Goal: Task Accomplishment & Management: Manage account settings

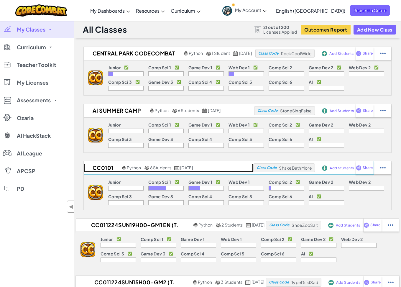
click at [103, 167] on h2 "CC0101" at bounding box center [102, 167] width 37 height 9
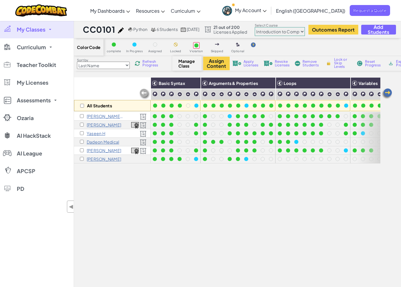
click at [103, 151] on p "[PERSON_NAME]" at bounding box center [104, 150] width 35 height 5
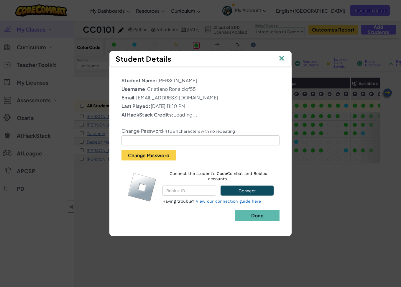
click at [282, 56] on img at bounding box center [282, 58] width 8 height 9
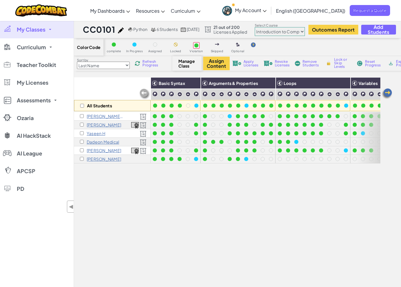
click at [305, 33] on select "Junior Introduction to Computer Science Game Development 1 Web Development 1 Co…" at bounding box center [280, 31] width 50 height 9
select select "5632661322961295f9428638"
click at [269, 27] on select "Junior Introduction to Computer Science Game Development 1 Web Development 1 Co…" at bounding box center [280, 31] width 50 height 9
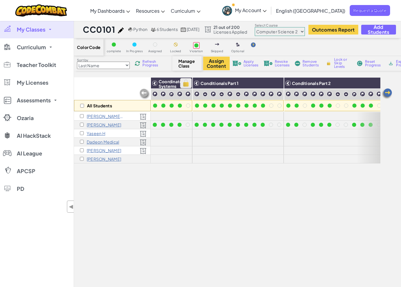
click at [183, 84] on img at bounding box center [186, 83] width 10 height 9
checkbox input "true"
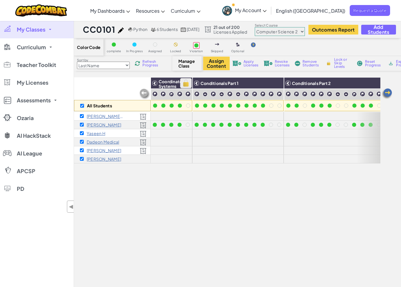
checkbox input "true"
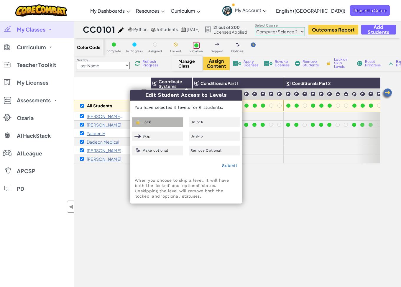
click at [139, 122] on img at bounding box center [137, 121] width 7 height 5
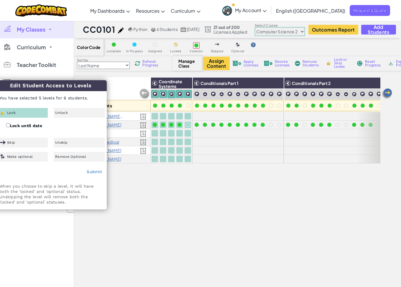
click at [233, 177] on div "All Students Coordinate Systems Conditionals Part 1 Conditionals Part 2 Conditi…" at bounding box center [227, 205] width 306 height 257
checkbox input "false"
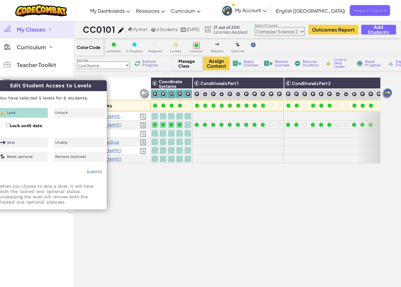
checkbox input "false"
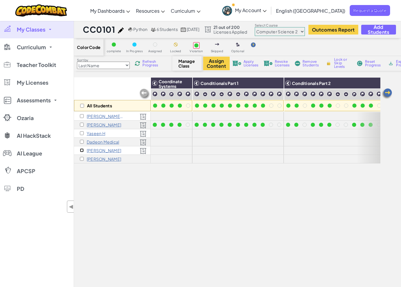
click at [83, 149] on input "checkbox" at bounding box center [82, 150] width 4 height 4
click at [188, 83] on img at bounding box center [186, 83] width 10 height 9
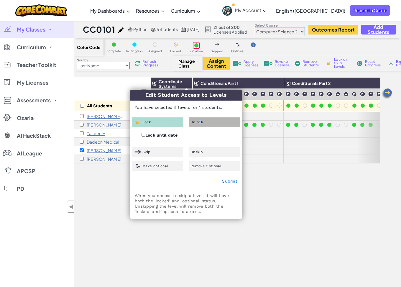
click at [198, 122] on span "Unlock" at bounding box center [196, 122] width 13 height 4
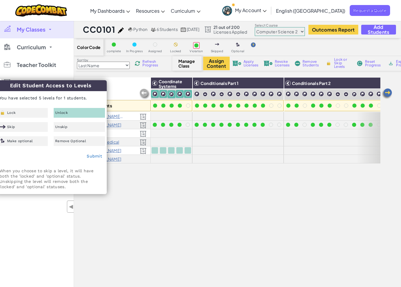
click at [73, 114] on div "Unlock" at bounding box center [79, 113] width 51 height 10
click at [88, 154] on link "Submit" at bounding box center [94, 156] width 15 height 5
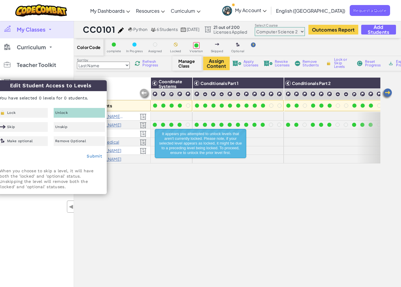
click at [198, 178] on div "All Students Coordinate Systems Conditionals Part 1 Conditionals Part 2 Conditi…" at bounding box center [227, 205] width 306 height 257
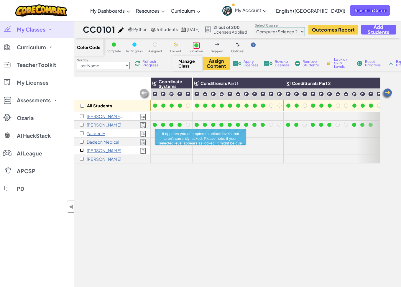
click at [82, 151] on input "checkbox" at bounding box center [82, 150] width 4 height 4
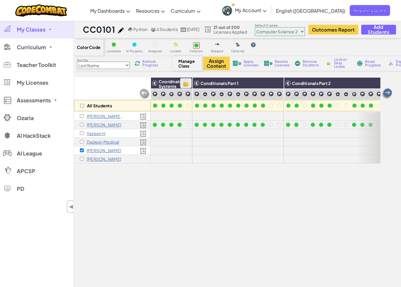
click at [185, 84] on img at bounding box center [186, 83] width 10 height 9
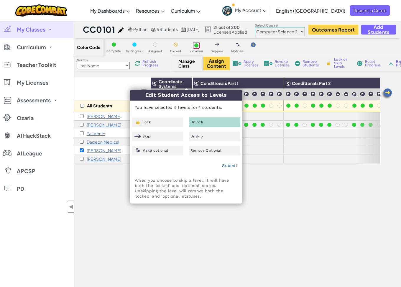
click at [211, 118] on div "Unlock" at bounding box center [214, 122] width 51 height 10
click at [230, 167] on link "Submit" at bounding box center [229, 165] width 15 height 5
checkbox input "false"
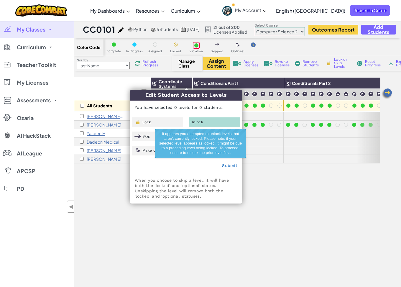
click at [261, 191] on div "All Students Coordinate Systems Conditionals Part 1 Conditionals Part 2 Conditi…" at bounding box center [227, 205] width 306 height 257
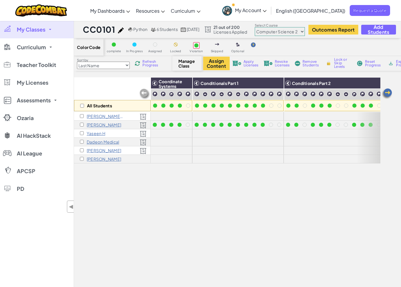
click at [139, 93] on img at bounding box center [145, 94] width 12 height 12
click at [144, 93] on img at bounding box center [145, 94] width 12 height 12
drag, startPoint x: 298, startPoint y: 31, endPoint x: 300, endPoint y: 35, distance: 4.3
click at [298, 31] on select "Junior Introduction to Computer Science Game Development 1 Web Development 1 Co…" at bounding box center [280, 31] width 50 height 9
click at [269, 27] on select "Junior Introduction to Computer Science Game Development 1 Web Development 1 Co…" at bounding box center [280, 31] width 50 height 9
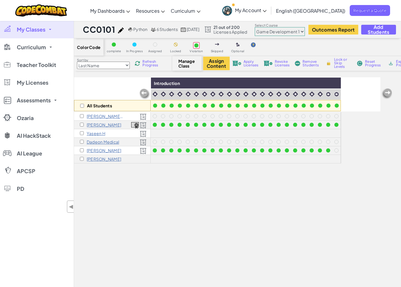
click at [295, 33] on select "Junior Introduction to Computer Science Game Development 1 Web Development 1 Co…" at bounding box center [280, 31] width 50 height 9
select select "5632661322961295f9428638"
click at [269, 27] on select "Junior Introduction to Computer Science Game Development 1 Web Development 1 Co…" at bounding box center [280, 31] width 50 height 9
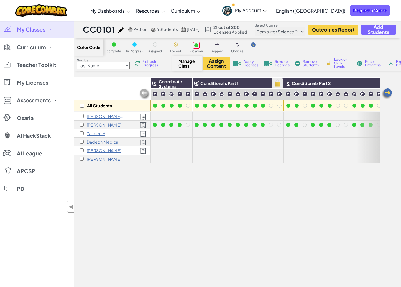
click at [277, 83] on img at bounding box center [277, 83] width 10 height 9
checkbox input "true"
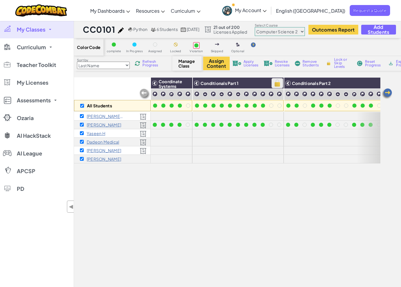
checkbox input "true"
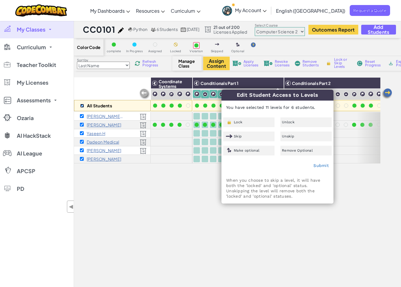
click at [83, 106] on input "checkbox" at bounding box center [82, 106] width 4 height 4
checkbox input "false"
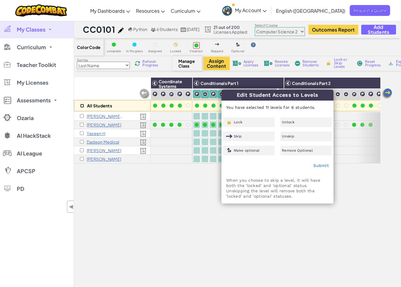
checkbox input "false"
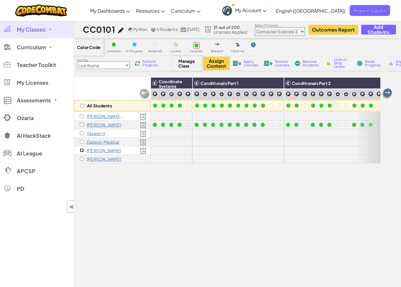
click at [81, 149] on input "checkbox" at bounding box center [82, 150] width 4 height 4
drag, startPoint x: 279, startPoint y: 85, endPoint x: 281, endPoint y: 89, distance: 4.5
click at [0, 0] on img at bounding box center [0, 0] width 0 height 0
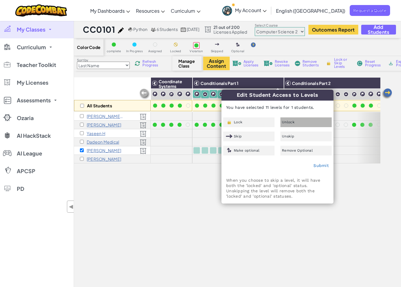
drag, startPoint x: 308, startPoint y: 122, endPoint x: 318, endPoint y: 136, distance: 16.8
click at [308, 122] on div "Unlock" at bounding box center [305, 122] width 51 height 10
drag, startPoint x: 321, startPoint y: 166, endPoint x: 317, endPoint y: 168, distance: 5.3
click at [321, 166] on link "Submit" at bounding box center [320, 165] width 15 height 5
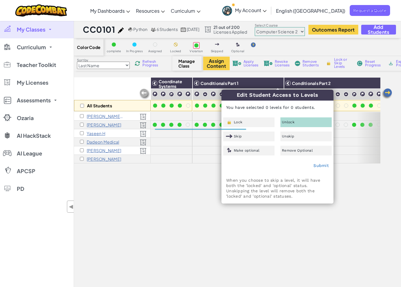
click at [186, 183] on div "All Students Coordinate Systems Conditionals Part 1 Conditionals Part 2 Conditi…" at bounding box center [227, 205] width 306 height 257
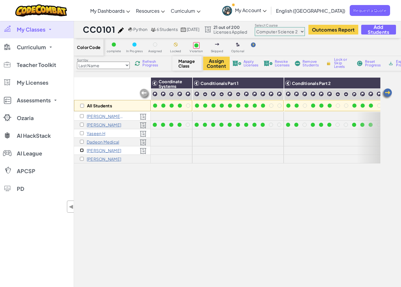
click at [81, 151] on input "checkbox" at bounding box center [82, 150] width 4 height 4
click at [286, 31] on select "Junior Introduction to Computer Science Game Development 1 Web Development 1 Co…" at bounding box center [280, 31] width 50 height 9
click at [269, 27] on select "Junior Introduction to Computer Science Game Development 1 Web Development 1 Co…" at bounding box center [280, 31] width 50 height 9
click at [189, 84] on img at bounding box center [186, 83] width 10 height 9
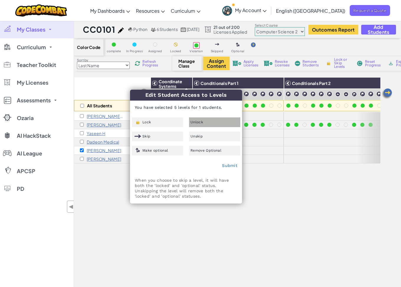
click at [195, 121] on span "Unlock" at bounding box center [196, 122] width 13 height 4
click at [229, 164] on link "Submit" at bounding box center [229, 165] width 15 height 5
click at [112, 188] on div "All Students Coordinate Systems Conditionals Part 1 Conditionals Part 2 Conditi…" at bounding box center [227, 205] width 306 height 257
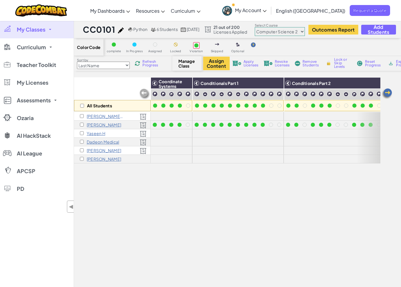
click at [246, 63] on span "Apply Licenses" at bounding box center [251, 63] width 15 height 7
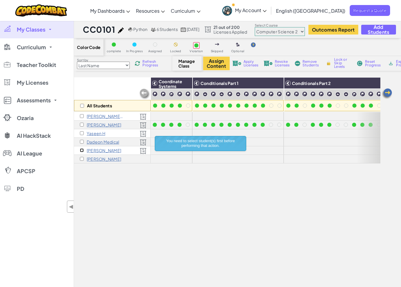
click at [83, 151] on input "checkbox" at bounding box center [82, 150] width 4 height 4
click at [254, 66] on span "Apply Licenses" at bounding box center [251, 63] width 15 height 7
click at [172, 152] on div at bounding box center [171, 150] width 4 height 4
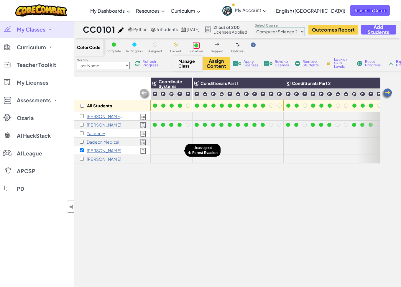
click at [181, 148] on div at bounding box center [179, 150] width 6 height 6
click at [190, 150] on div at bounding box center [188, 150] width 6 height 6
click at [162, 151] on div at bounding box center [163, 150] width 4 height 4
click at [192, 84] on h3 "Coordinate Systems" at bounding box center [174, 83] width 35 height 8
click at [183, 81] on img at bounding box center [186, 83] width 10 height 9
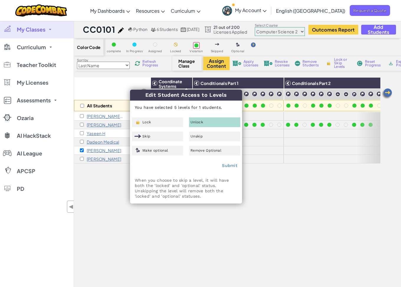
click at [167, 123] on div "Lock" at bounding box center [157, 122] width 51 height 10
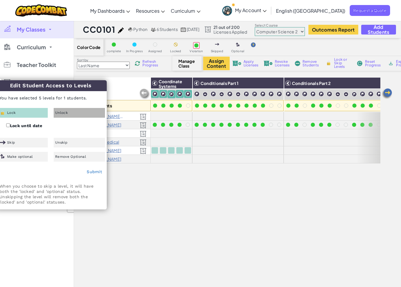
click at [64, 113] on span "Unlock" at bounding box center [61, 113] width 13 height 4
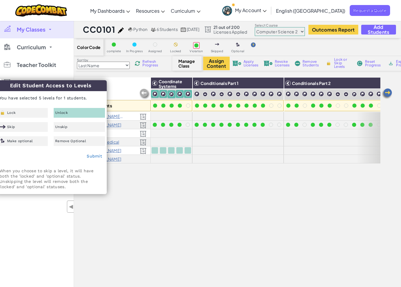
click at [92, 153] on div "Submit" at bounding box center [50, 156] width 111 height 15
click at [93, 154] on link "Submit" at bounding box center [94, 156] width 15 height 5
checkbox input "false"
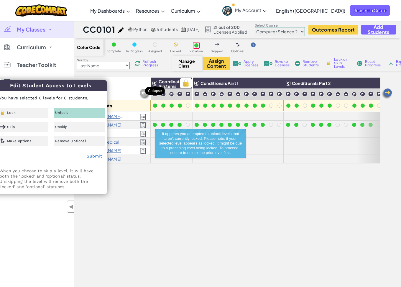
click at [155, 83] on icon at bounding box center [155, 83] width 4 height 4
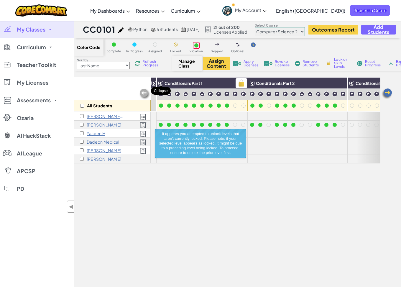
click at [162, 83] on icon at bounding box center [161, 83] width 4 height 4
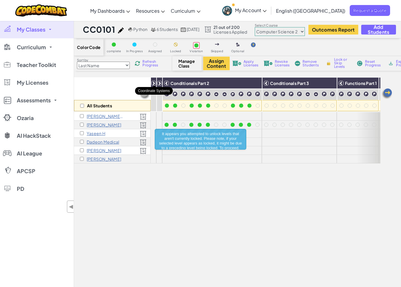
click at [153, 85] on icon at bounding box center [154, 83] width 4 height 4
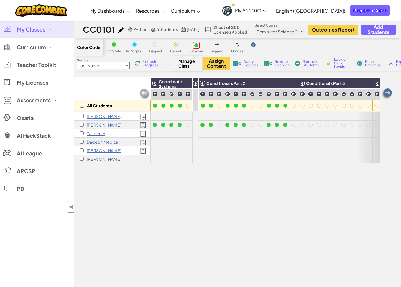
click at [143, 94] on img at bounding box center [145, 94] width 12 height 12
click at [155, 83] on icon at bounding box center [155, 83] width 4 height 4
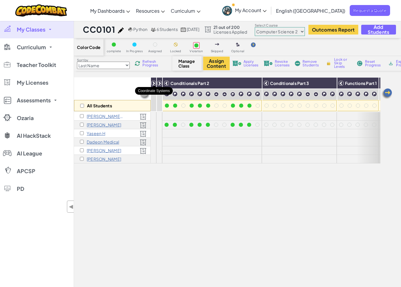
click at [151, 83] on div "Coordinate Systems" at bounding box center [171, 83] width 41 height 11
click at [155, 83] on icon at bounding box center [154, 83] width 4 height 4
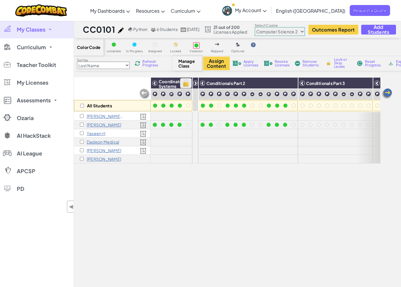
click at [187, 83] on img at bounding box center [186, 83] width 10 height 9
checkbox input "true"
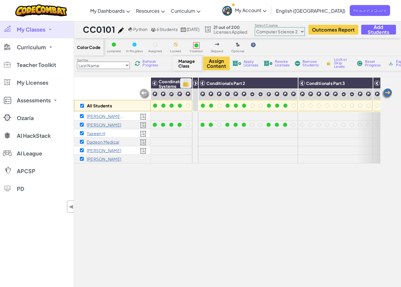
checkbox input "true"
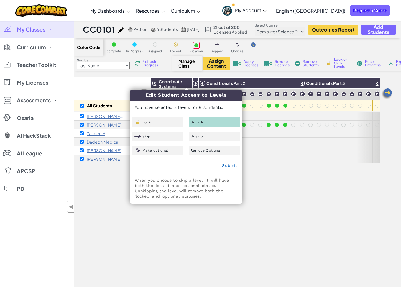
click at [204, 120] on div "Unlock" at bounding box center [214, 122] width 51 height 10
click at [227, 164] on link "Submit" at bounding box center [229, 165] width 15 height 5
checkbox input "false"
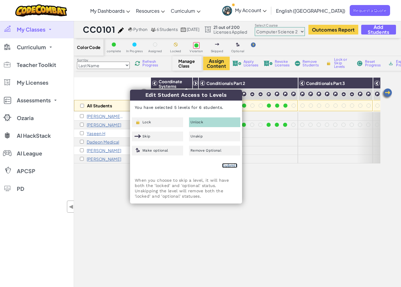
checkbox input "false"
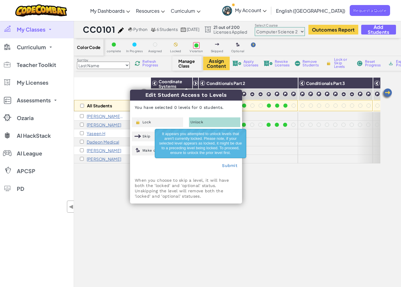
click at [265, 186] on div "All Students Coordinate Systems Conditionals Part 1 Conditionals Part 2 Conditi…" at bounding box center [227, 205] width 306 height 257
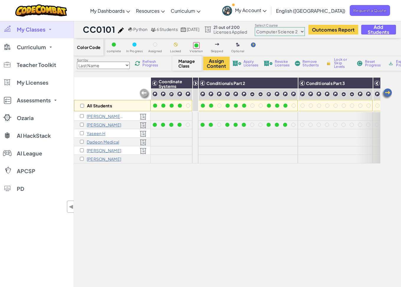
click at [108, 151] on p "[PERSON_NAME]" at bounding box center [104, 150] width 35 height 5
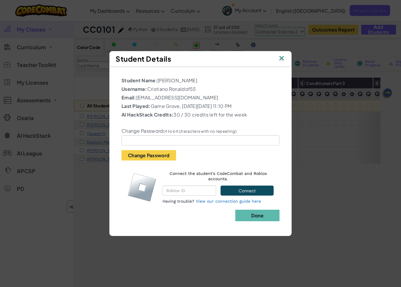
click at [281, 57] on img at bounding box center [282, 58] width 8 height 9
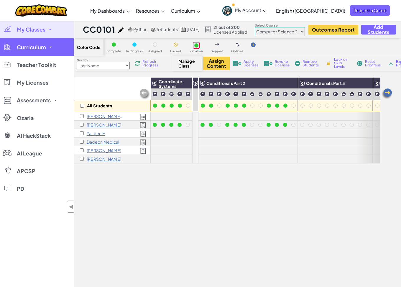
click at [38, 45] on span "Curriculum" at bounding box center [31, 47] width 29 height 5
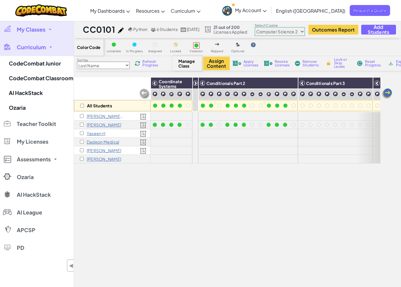
click at [34, 24] on link "My Classes" at bounding box center [37, 30] width 74 height 18
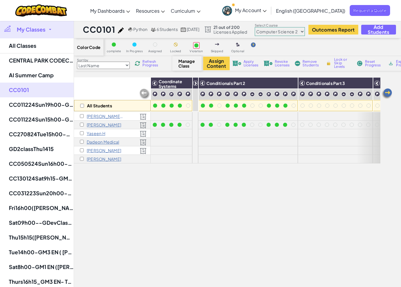
click at [281, 34] on select "Junior Introduction to Computer Science Game Development 1 Web Development 1 Co…" at bounding box center [280, 31] width 50 height 9
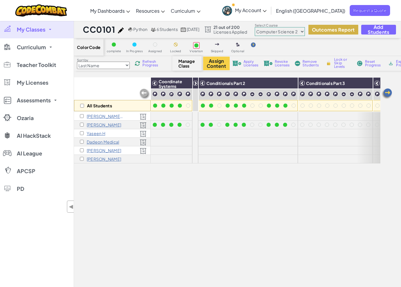
click at [336, 27] on button "Outcomes Report" at bounding box center [333, 30] width 50 height 10
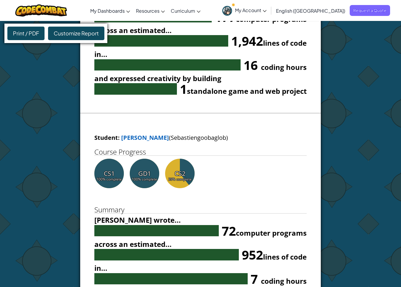
scroll to position [314, 0]
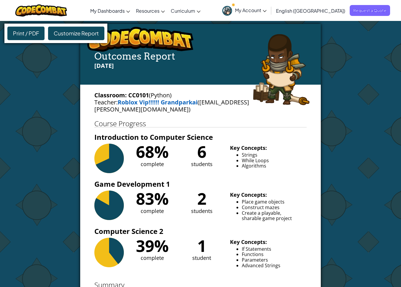
select select "5632661322961295f9428638"
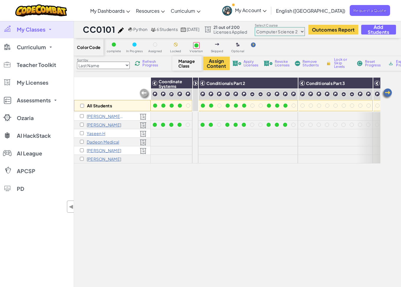
click at [131, 154] on div "[PERSON_NAME]" at bounding box center [112, 150] width 77 height 9
click at [143, 149] on img at bounding box center [143, 151] width 7 height 6
click at [143, 151] on img at bounding box center [143, 151] width 7 height 6
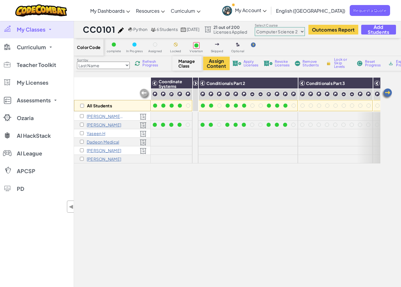
click at [105, 151] on p "[PERSON_NAME]" at bounding box center [104, 150] width 35 height 5
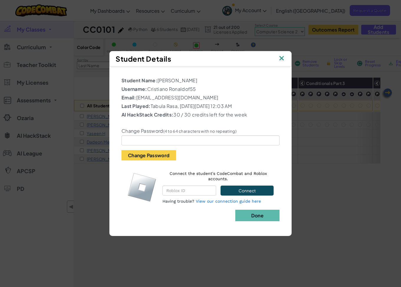
click at [278, 56] on img at bounding box center [282, 58] width 8 height 9
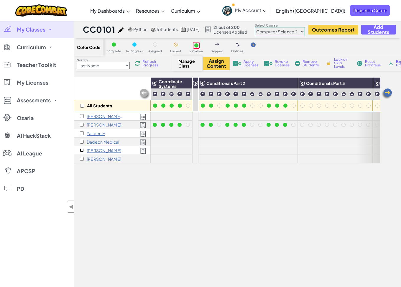
click at [79, 149] on div "[PERSON_NAME]" at bounding box center [112, 150] width 77 height 9
click at [82, 150] on input "checkbox" at bounding box center [82, 150] width 4 height 4
checkbox input "true"
click at [288, 29] on select "Junior Introduction to Computer Science Game Development 1 Web Development 1 Co…" at bounding box center [280, 31] width 50 height 9
click at [269, 27] on select "Junior Introduction to Computer Science Game Development 1 Web Development 1 Co…" at bounding box center [280, 31] width 50 height 9
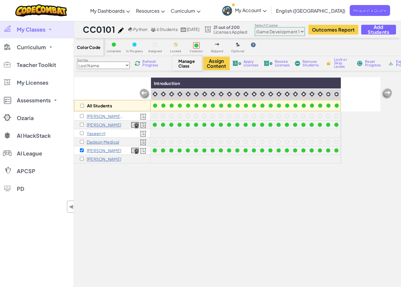
click at [387, 95] on img at bounding box center [387, 94] width 12 height 12
click at [133, 149] on img at bounding box center [135, 151] width 8 height 6
click at [304, 30] on select "Junior Introduction to Computer Science Game Development 1 Web Development 1 Co…" at bounding box center [280, 31] width 50 height 9
select select "5789587aad86a6efb573701f"
click at [269, 27] on select "Junior Introduction to Computer Science Game Development 1 Web Development 1 Co…" at bounding box center [280, 31] width 50 height 9
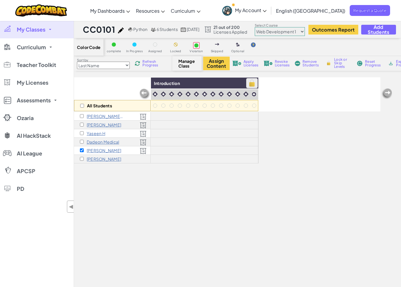
click at [255, 84] on img at bounding box center [252, 83] width 10 height 9
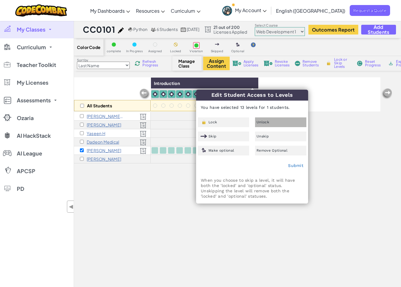
click at [267, 122] on span "Unlock" at bounding box center [263, 122] width 13 height 4
click at [297, 165] on link "Submit" at bounding box center [295, 165] width 15 height 5
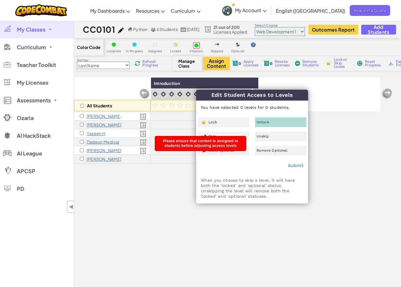
click at [124, 150] on div "[PERSON_NAME]" at bounding box center [112, 150] width 77 height 9
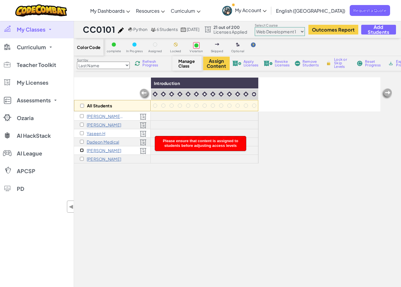
click at [81, 151] on input "checkbox" at bounding box center [82, 150] width 4 height 4
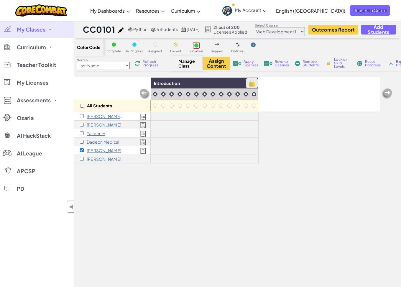
click at [252, 84] on img at bounding box center [252, 83] width 10 height 9
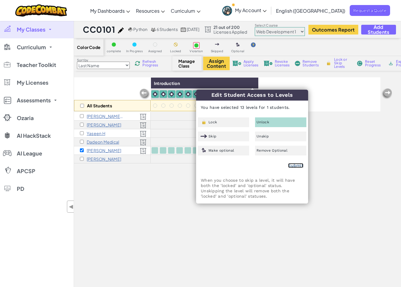
click at [296, 164] on link "Submit" at bounding box center [295, 165] width 15 height 5
checkbox input "false"
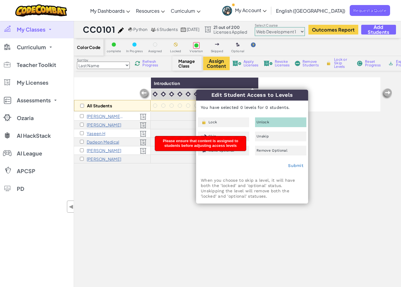
click at [282, 31] on select "Junior Introduction to Computer Science Game Development 1 Web Development 1 Co…" at bounding box center [280, 31] width 50 height 9
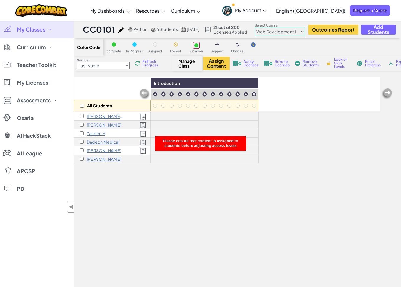
select select "5632661322961295f9428638"
click at [269, 27] on select "Junior Introduction to Computer Science Game Development 1 Web Development 1 Co…" at bounding box center [280, 31] width 50 height 9
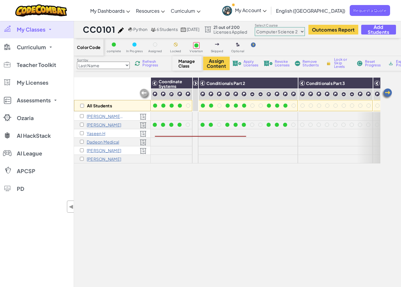
click at [117, 152] on div "[PERSON_NAME]" at bounding box center [112, 150] width 77 height 9
click at [83, 152] on input "checkbox" at bounding box center [82, 150] width 4 height 4
click at [156, 83] on icon at bounding box center [155, 83] width 4 height 4
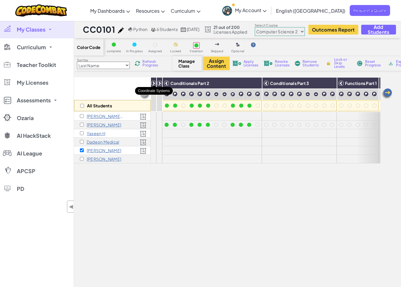
click at [153, 82] on icon at bounding box center [154, 83] width 4 height 4
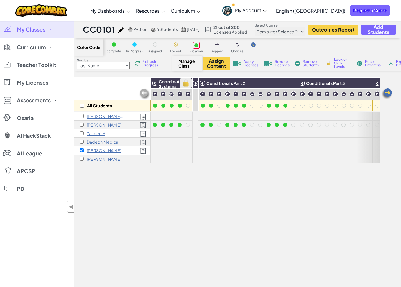
click at [184, 84] on img at bounding box center [186, 83] width 10 height 9
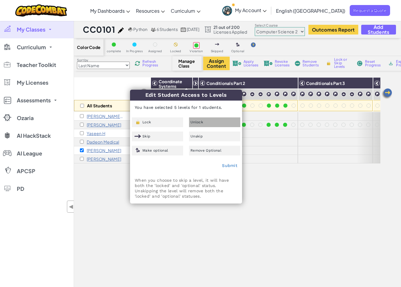
click at [207, 120] on div "Unlock" at bounding box center [214, 122] width 51 height 10
click at [224, 165] on link "Submit" at bounding box center [229, 165] width 15 height 5
click at [115, 150] on div "[PERSON_NAME]" at bounding box center [112, 150] width 77 height 9
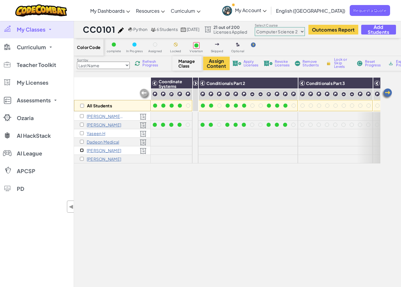
click at [82, 150] on input "checkbox" at bounding box center [82, 150] width 4 height 4
click at [189, 152] on div at bounding box center [188, 150] width 6 height 6
drag, startPoint x: 190, startPoint y: 150, endPoint x: 179, endPoint y: 152, distance: 11.1
click at [189, 150] on div at bounding box center [188, 150] width 6 height 6
drag, startPoint x: 169, startPoint y: 151, endPoint x: 163, endPoint y: 151, distance: 5.6
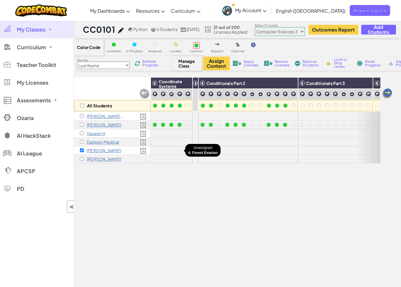
click at [164, 151] on div at bounding box center [172, 137] width 42 height 51
drag, startPoint x: 152, startPoint y: 151, endPoint x: 158, endPoint y: 164, distance: 14.9
click at [158, 164] on div "All Students Coordinate Systems Conditionals Part 1 Conditionals Part 2 Conditi…" at bounding box center [227, 205] width 306 height 257
click at [193, 50] on div "Violation" at bounding box center [196, 47] width 15 height 12
click at [221, 45] on div "Skipped" at bounding box center [217, 47] width 15 height 12
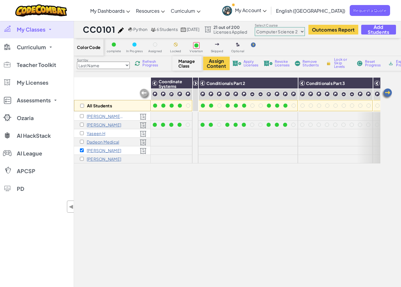
click at [29, 32] on span "My Classes" at bounding box center [31, 29] width 29 height 5
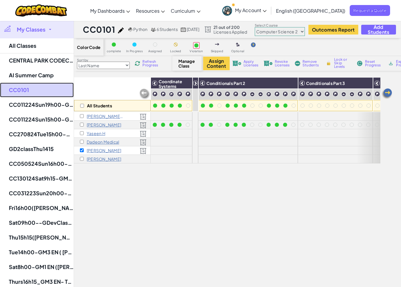
click at [35, 92] on link "CC0101" at bounding box center [37, 90] width 74 height 15
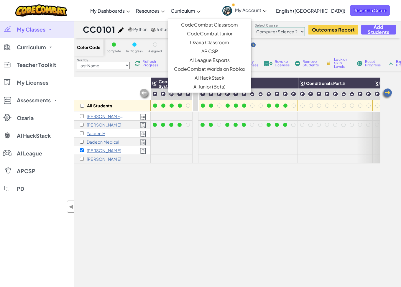
click at [203, 14] on link "Curriculum" at bounding box center [186, 11] width 36 height 16
click at [219, 26] on link "CodeCombat Classroom" at bounding box center [209, 24] width 83 height 9
checkbox input "false"
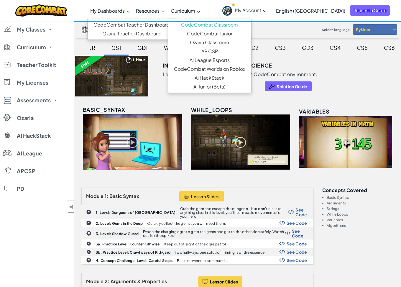
click at [125, 11] on span "My Dashboards" at bounding box center [107, 11] width 35 height 6
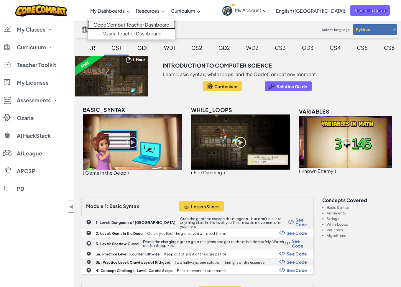
click at [136, 24] on link "CodeCombat Teacher Dashboard" at bounding box center [132, 24] width 88 height 9
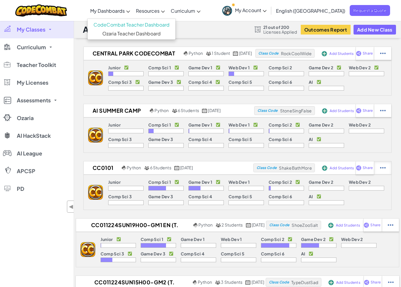
click at [377, 60] on div at bounding box center [382, 53] width 17 height 13
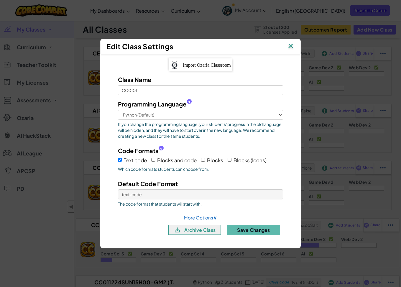
click at [290, 47] on img at bounding box center [291, 46] width 8 height 9
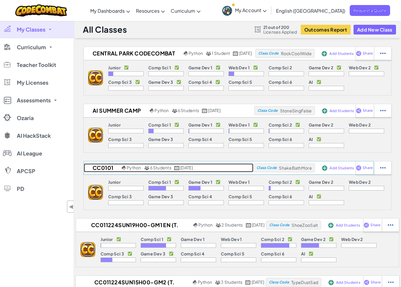
click at [109, 168] on h2 "CC0101" at bounding box center [102, 167] width 37 height 9
select select "5632661322961295f9428638"
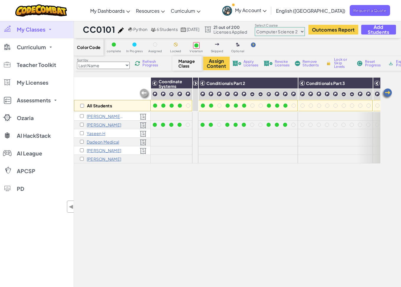
click at [131, 152] on div "[PERSON_NAME]" at bounding box center [112, 150] width 77 height 9
click at [81, 151] on input "checkbox" at bounding box center [82, 150] width 4 height 4
click at [189, 84] on img at bounding box center [186, 83] width 10 height 9
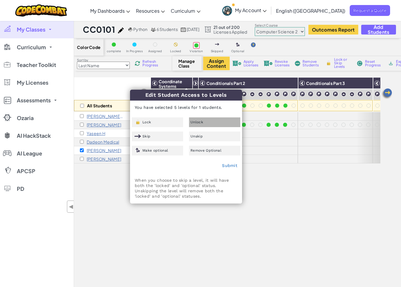
click at [208, 123] on div "Unlock" at bounding box center [214, 122] width 51 height 10
drag, startPoint x: 199, startPoint y: 96, endPoint x: 210, endPoint y: 105, distance: 14.4
click at [212, 98] on h3 "Edit Student Access to Levels" at bounding box center [186, 95] width 112 height 11
click at [208, 126] on div "Unlock" at bounding box center [214, 122] width 51 height 10
click at [227, 165] on link "Submit" at bounding box center [229, 165] width 15 height 5
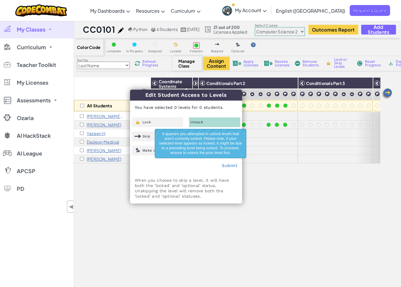
drag, startPoint x: 119, startPoint y: 162, endPoint x: 111, endPoint y: 155, distance: 10.0
click at [119, 162] on div "[PERSON_NAME]" at bounding box center [112, 159] width 77 height 9
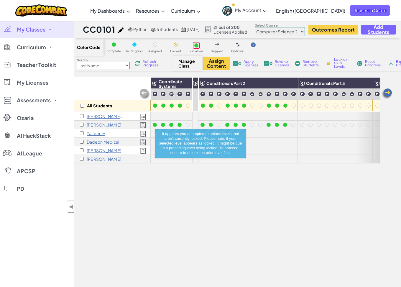
click at [117, 150] on div "[PERSON_NAME]" at bounding box center [112, 150] width 77 height 9
click at [81, 151] on input "checkbox" at bounding box center [82, 150] width 4 height 4
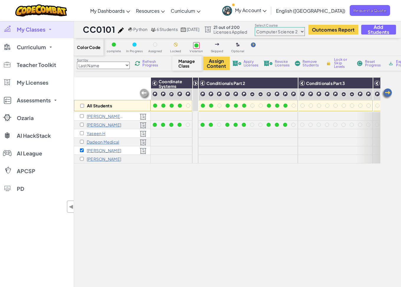
click at [195, 85] on div "Conditionals Part 1" at bounding box center [238, 83] width 91 height 11
click at [196, 84] on icon at bounding box center [195, 83] width 4 height 4
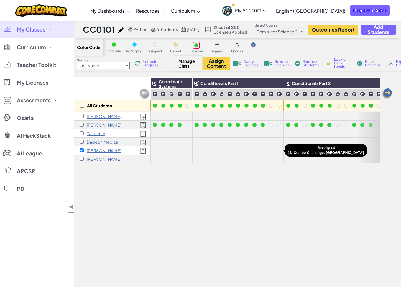
drag, startPoint x: 278, startPoint y: 150, endPoint x: 267, endPoint y: 144, distance: 12.5
click at [270, 151] on div at bounding box center [238, 137] width 91 height 51
click at [280, 84] on img at bounding box center [277, 83] width 10 height 9
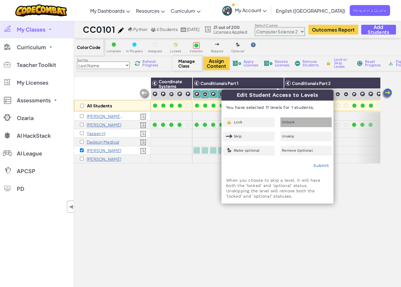
click at [288, 121] on span "Unlock" at bounding box center [288, 122] width 13 height 4
click at [321, 164] on link "Submit" at bounding box center [320, 165] width 15 height 5
checkbox input "false"
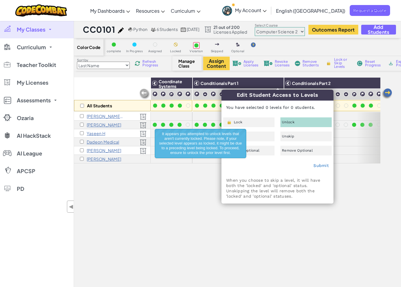
click at [386, 94] on img at bounding box center [387, 94] width 12 height 12
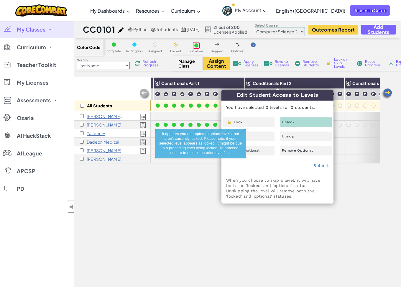
click at [386, 93] on img at bounding box center [387, 94] width 12 height 12
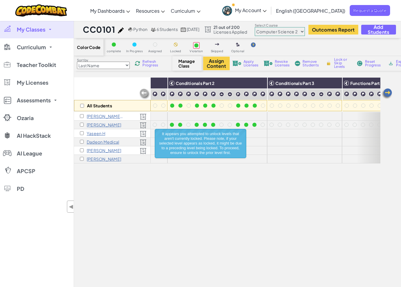
click at [386, 93] on img at bounding box center [387, 94] width 12 height 12
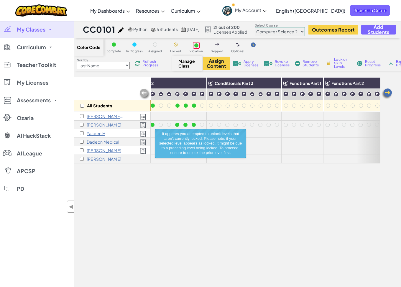
click at [386, 93] on img at bounding box center [387, 94] width 12 height 12
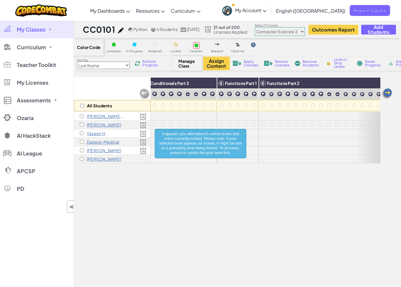
click at [386, 93] on img at bounding box center [387, 94] width 12 height 12
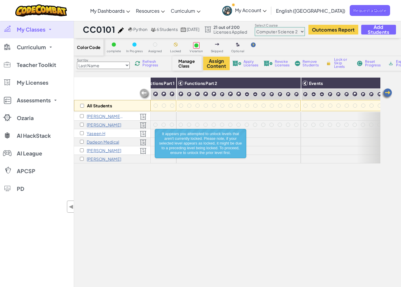
click at [386, 93] on img at bounding box center [387, 94] width 12 height 12
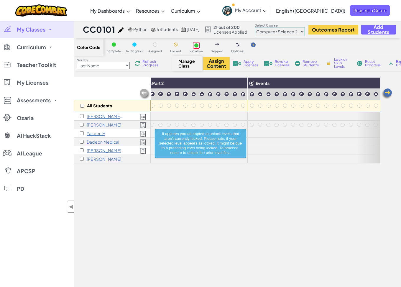
scroll to position [0, 385]
click at [386, 93] on img at bounding box center [387, 94] width 12 height 12
click at [369, 83] on img at bounding box center [374, 83] width 10 height 9
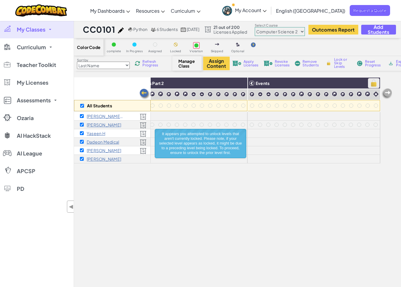
checkbox input "true"
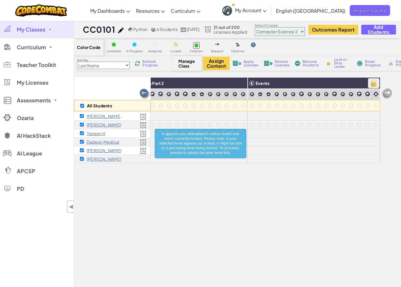
checkbox input "true"
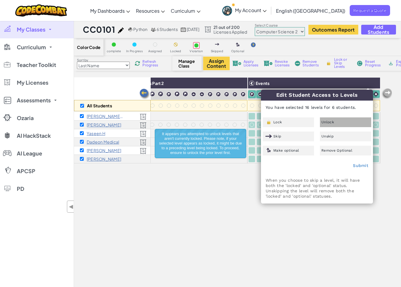
click at [334, 119] on div "Unlock" at bounding box center [345, 122] width 51 height 10
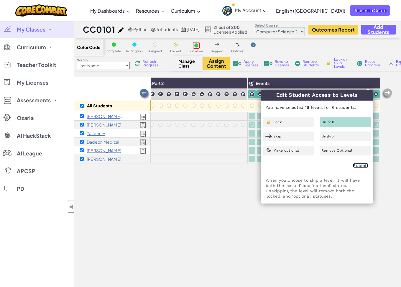
click at [359, 165] on link "Submit" at bounding box center [360, 165] width 15 height 5
checkbox input "false"
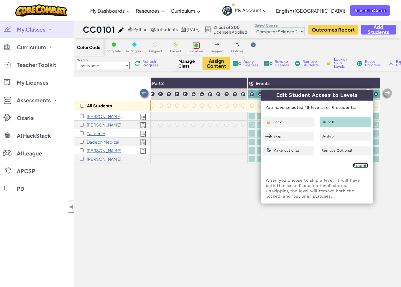
checkbox input "false"
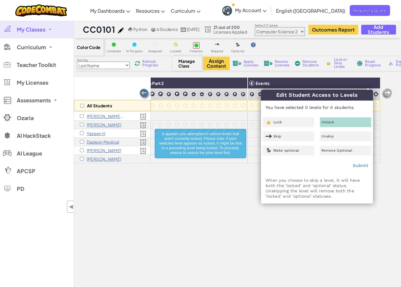
click at [124, 150] on div "[PERSON_NAME]" at bounding box center [112, 150] width 77 height 9
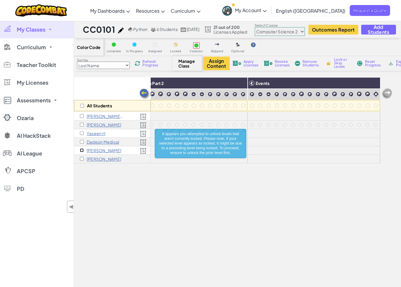
click at [83, 149] on input "checkbox" at bounding box center [82, 150] width 4 height 4
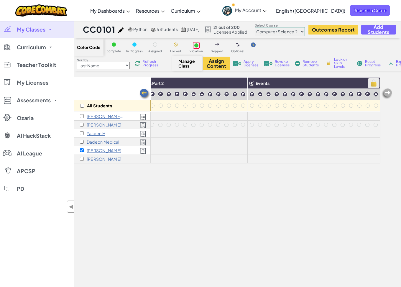
click at [372, 80] on img at bounding box center [374, 83] width 10 height 9
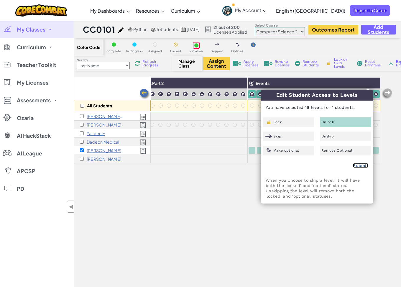
click at [361, 167] on link "Submit" at bounding box center [360, 165] width 15 height 5
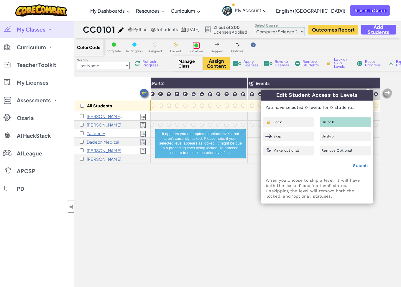
click at [141, 151] on img at bounding box center [143, 151] width 7 height 6
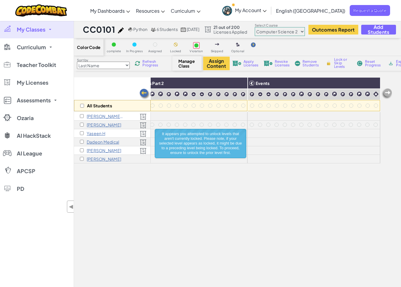
click at [143, 152] on img at bounding box center [143, 151] width 7 height 6
click at [84, 150] on input "checkbox" at bounding box center [82, 150] width 4 height 4
checkbox input "true"
click at [243, 63] on div "Apply Licenses" at bounding box center [245, 63] width 28 height 4
click at [239, 64] on img at bounding box center [236, 63] width 9 height 5
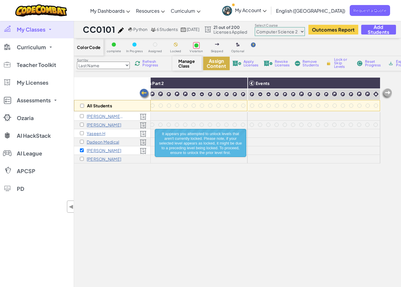
click at [208, 62] on button "Assign Content" at bounding box center [216, 64] width 27 height 14
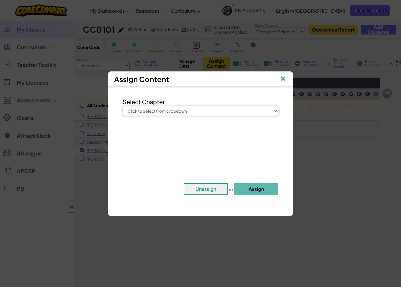
click at [224, 110] on select "Click to Select from Dropdown Junior Introduction to Computer Science Game Deve…" at bounding box center [201, 111] width 156 height 10
select select "Computer Science 2"
click at [123, 106] on select "Click to Select from Dropdown Junior Introduction to Computer Science Game Deve…" at bounding box center [201, 111] width 156 height 10
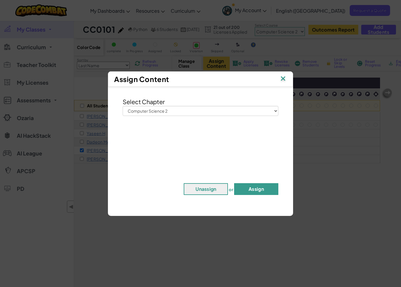
click at [243, 193] on button "Assign" at bounding box center [256, 189] width 44 height 12
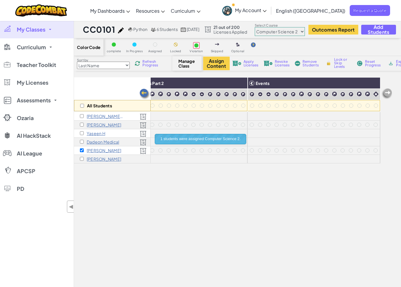
click at [149, 91] on img at bounding box center [145, 94] width 12 height 12
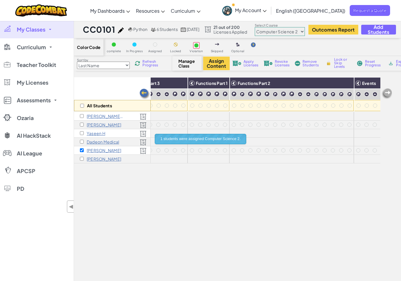
scroll to position [0, 267]
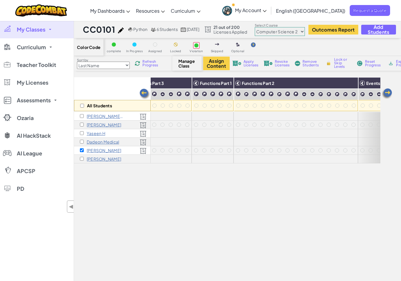
click at [143, 93] on img at bounding box center [145, 94] width 12 height 12
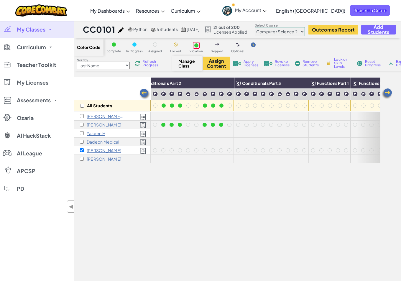
click at [143, 94] on img at bounding box center [145, 94] width 12 height 12
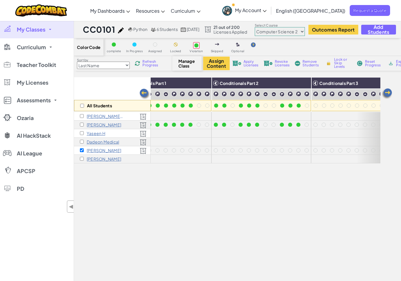
click at [143, 96] on img at bounding box center [145, 94] width 12 height 12
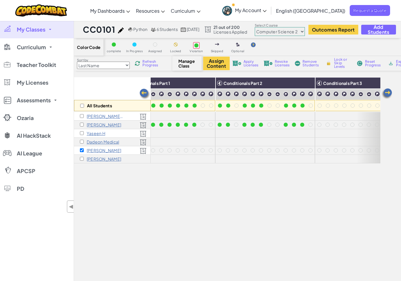
scroll to position [0, 23]
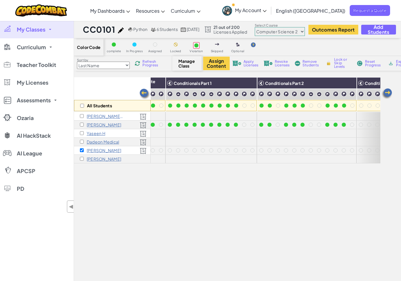
click at [143, 96] on img at bounding box center [145, 94] width 12 height 12
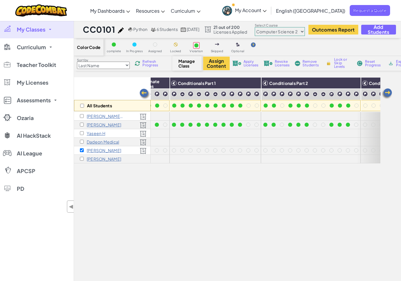
scroll to position [0, 0]
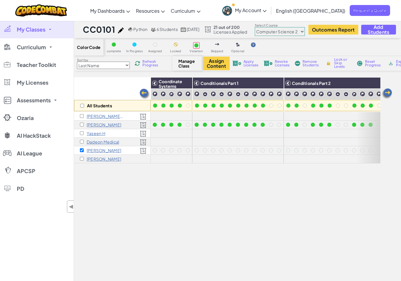
click at [143, 96] on img at bounding box center [145, 94] width 12 height 12
click at [189, 83] on img at bounding box center [186, 83] width 10 height 9
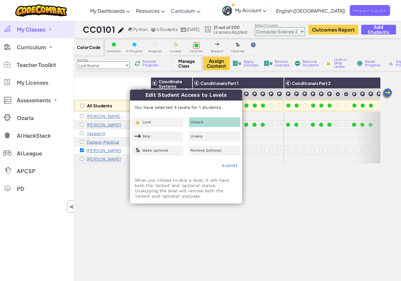
click at [203, 121] on span "Unlock" at bounding box center [196, 122] width 13 height 4
click at [234, 168] on link "Submit" at bounding box center [229, 165] width 15 height 5
checkbox input "false"
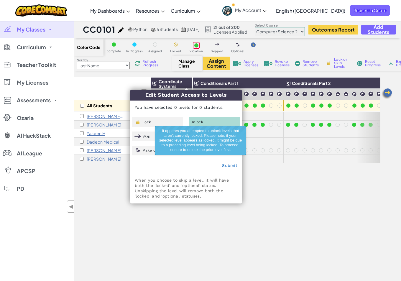
click at [285, 219] on div "All Students Coordinate Systems Conditionals Part 1 Conditionals Part 2 Conditi…" at bounding box center [227, 203] width 306 height 252
